Goal: Navigation & Orientation: Find specific page/section

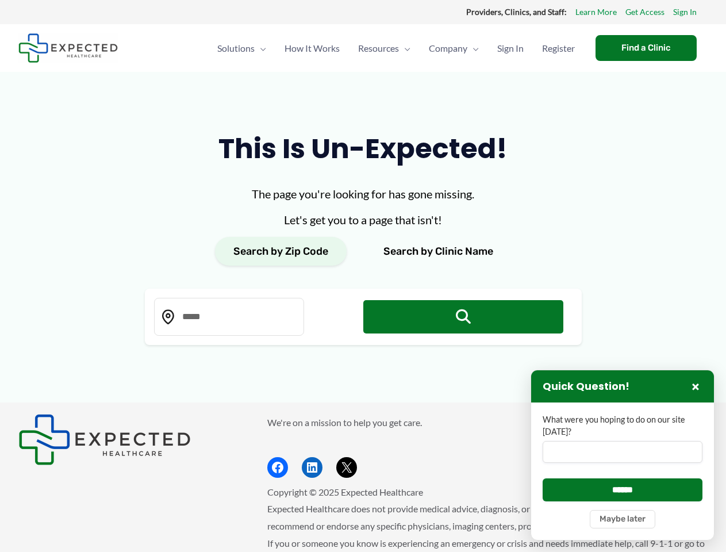
click at [363, 276] on div "The page you're looking for has gone missing. Let's get you to a page that isn'…" at bounding box center [363, 265] width 437 height 160
click at [281, 251] on button "Search by Zip Code" at bounding box center [281, 251] width 132 height 29
click at [438, 251] on button "Search by Clinic Name" at bounding box center [438, 251] width 147 height 29
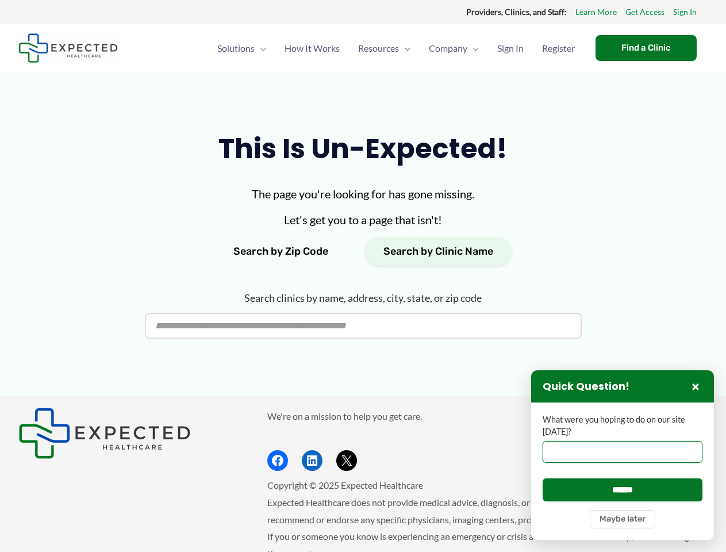
click at [623, 455] on input "What were you hoping to do on our site [DATE]?" at bounding box center [623, 452] width 160 height 22
click at [696, 386] on button "×" at bounding box center [696, 387] width 14 height 14
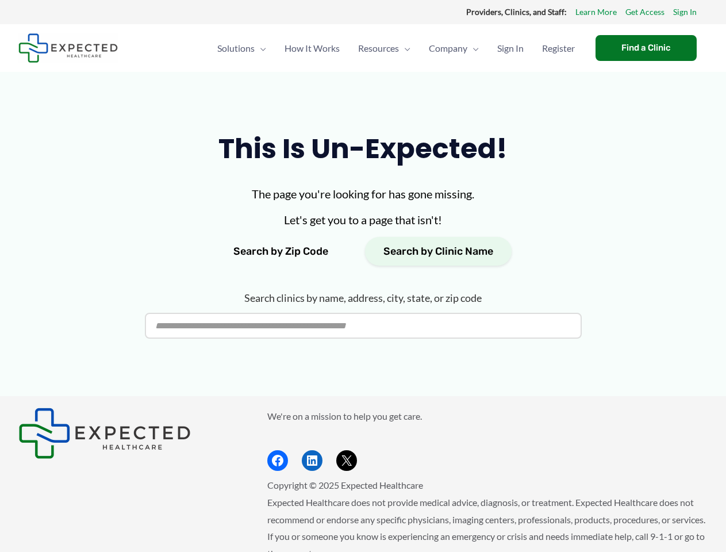
click at [623, 489] on p "Copyright © 2025 Expected Healthcare" at bounding box center [487, 485] width 441 height 17
click at [623, 519] on span "Expected Healthcare does not provide medical advice, diagnosis, or treatment. E…" at bounding box center [486, 528] width 438 height 62
